Goal: Task Accomplishment & Management: Manage account settings

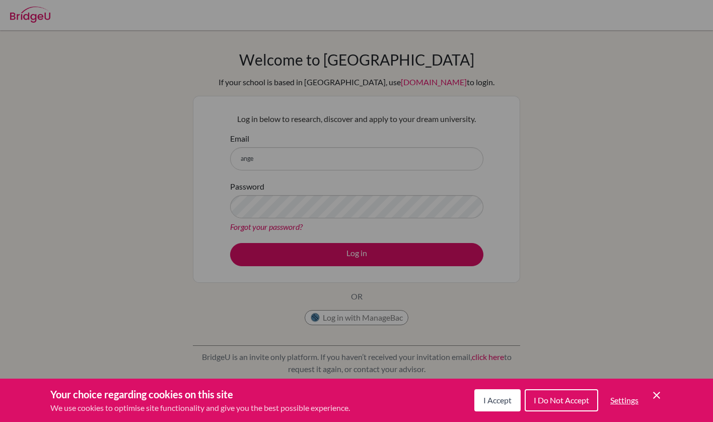
click at [485, 404] on span "I Accept" at bounding box center [498, 400] width 28 height 10
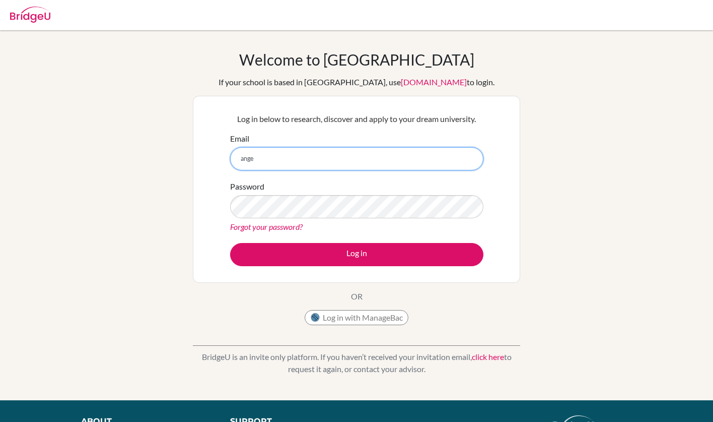
click at [279, 160] on input "ange" at bounding box center [356, 158] width 253 height 23
type input "angelos.c.tigkas@gmail.com"
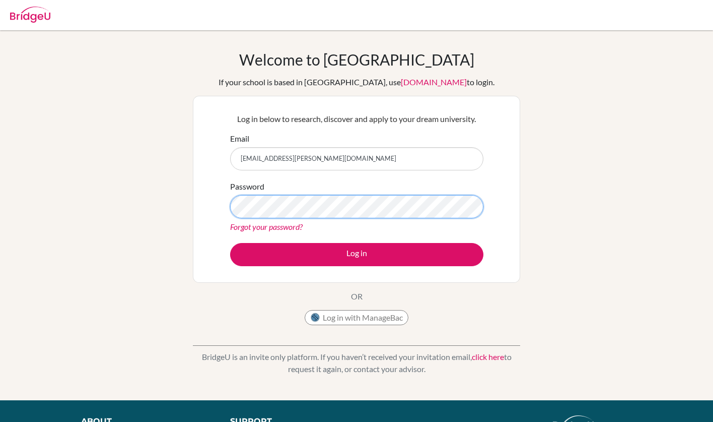
click at [230, 243] on button "Log in" at bounding box center [356, 254] width 253 height 23
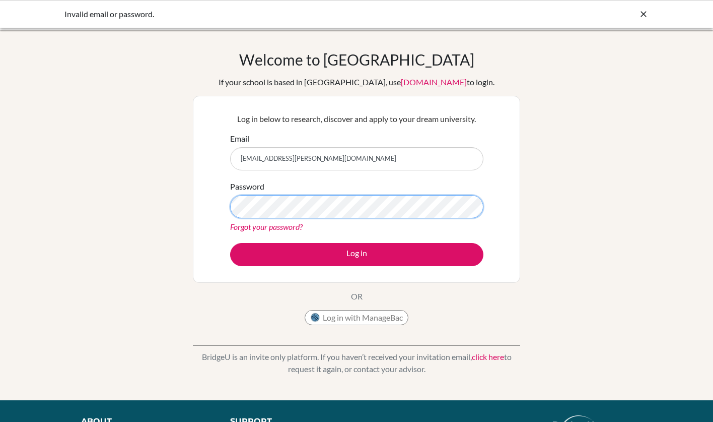
click at [230, 243] on button "Log in" at bounding box center [356, 254] width 253 height 23
click at [295, 157] on input "angelos.c.tigkas@gmail.com" at bounding box center [356, 158] width 253 height 23
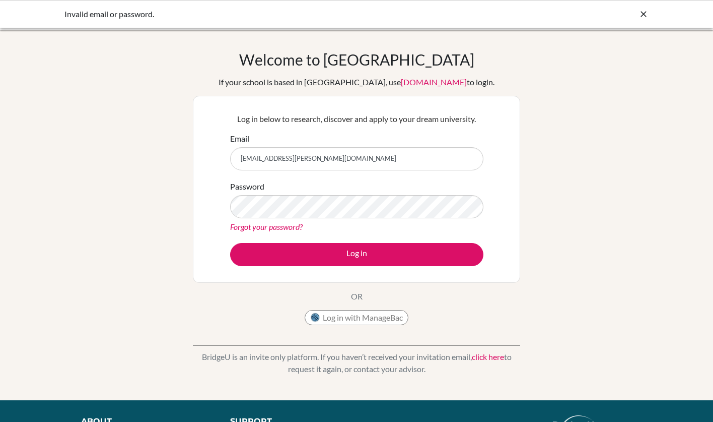
click at [295, 157] on input "angelos.c.tigkas@gmail.com" at bounding box center [356, 158] width 253 height 23
paste input "[EMAIL_ADDRESS][DOMAIN_NAME]"
type input "[EMAIL_ADDRESS][DOMAIN_NAME]"
click at [230, 243] on button "Log in" at bounding box center [356, 254] width 253 height 23
